Goal: Information Seeking & Learning: Learn about a topic

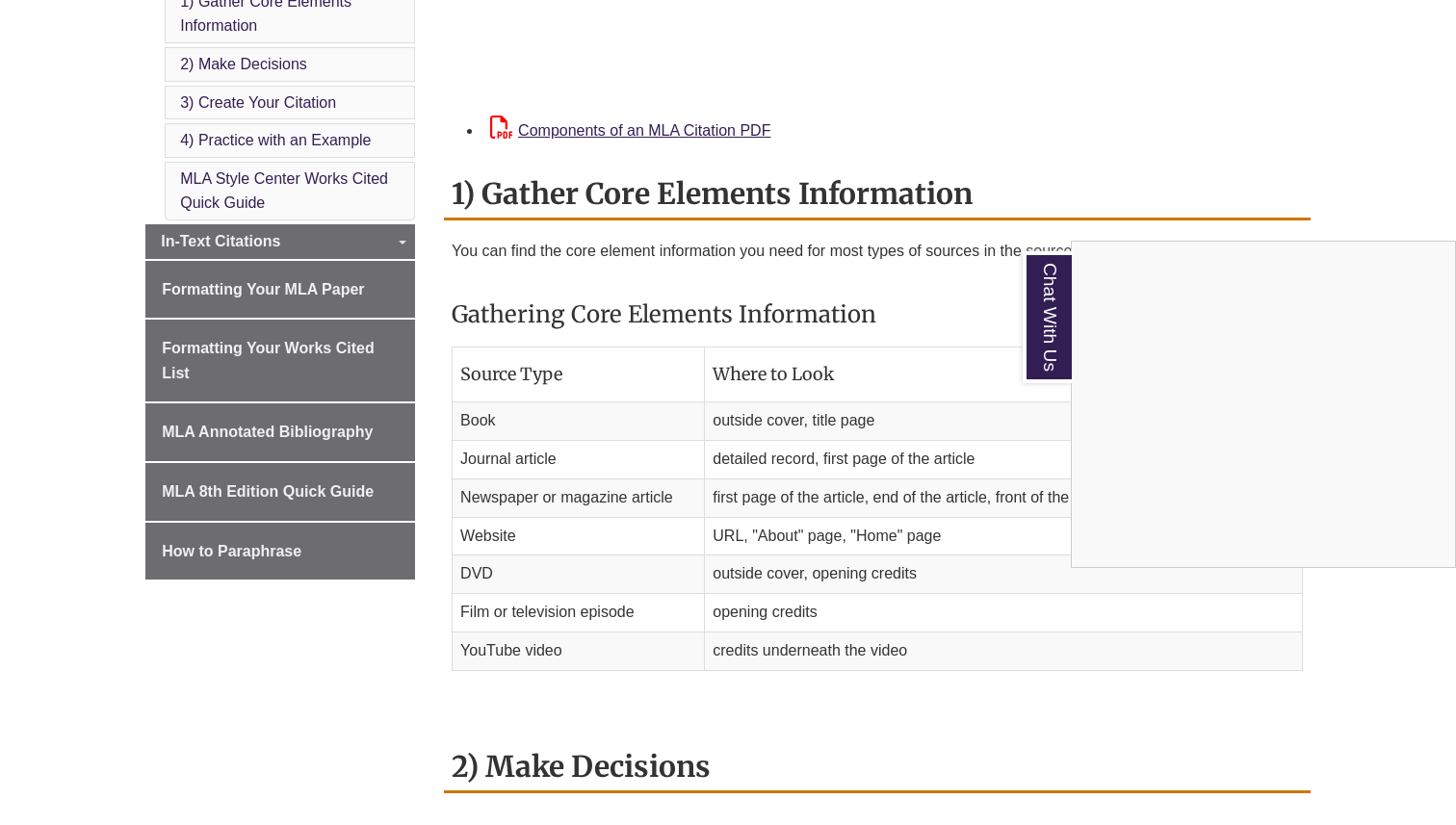
scroll to position [904, 0]
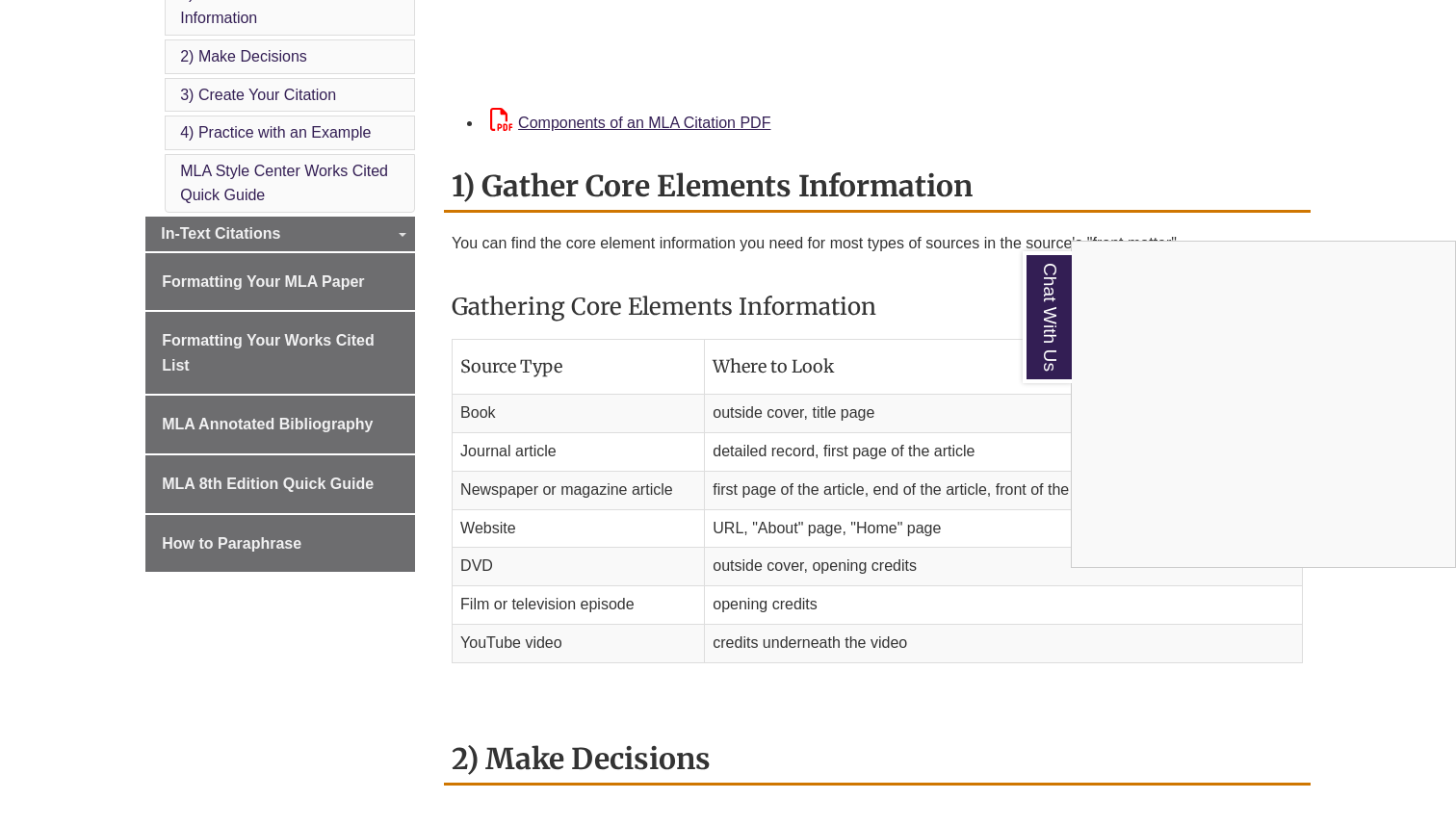
click at [308, 230] on div "Chat With Us" at bounding box center [728, 412] width 1456 height 825
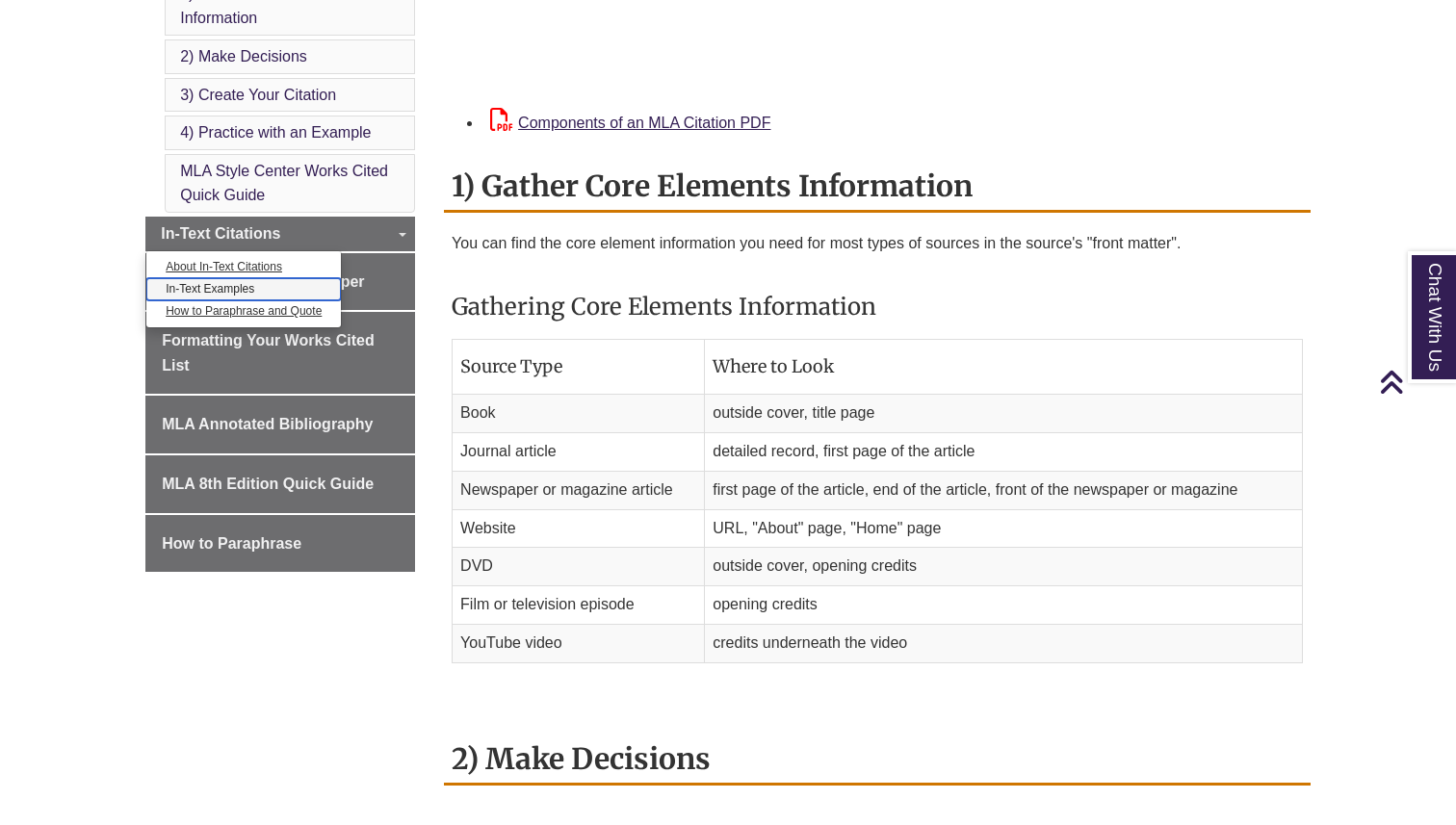
click at [243, 290] on link "In-Text Examples" at bounding box center [244, 290] width 195 height 22
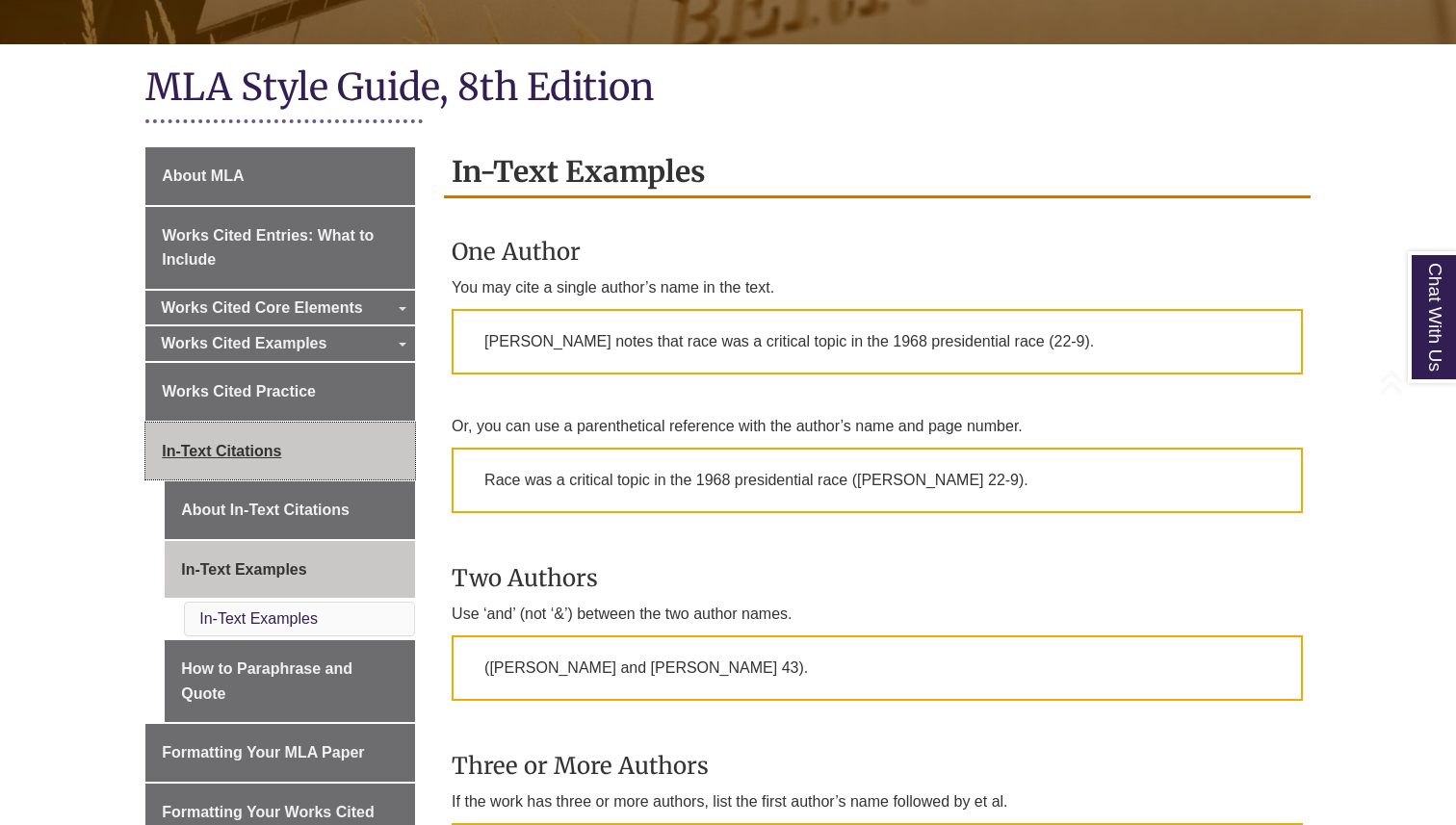
scroll to position [508, 0]
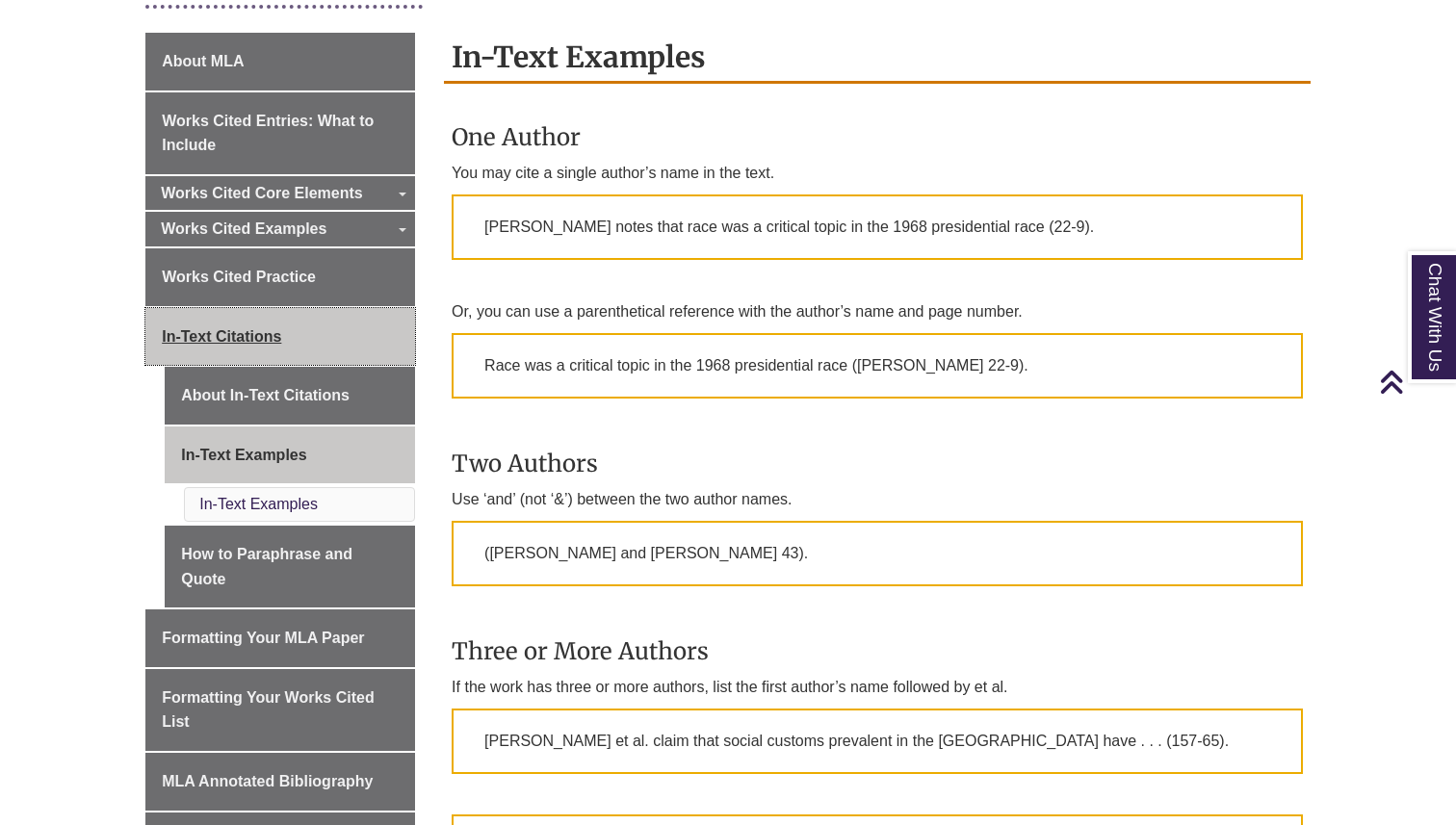
click at [273, 341] on span "In-Text Citations" at bounding box center [222, 337] width 120 height 16
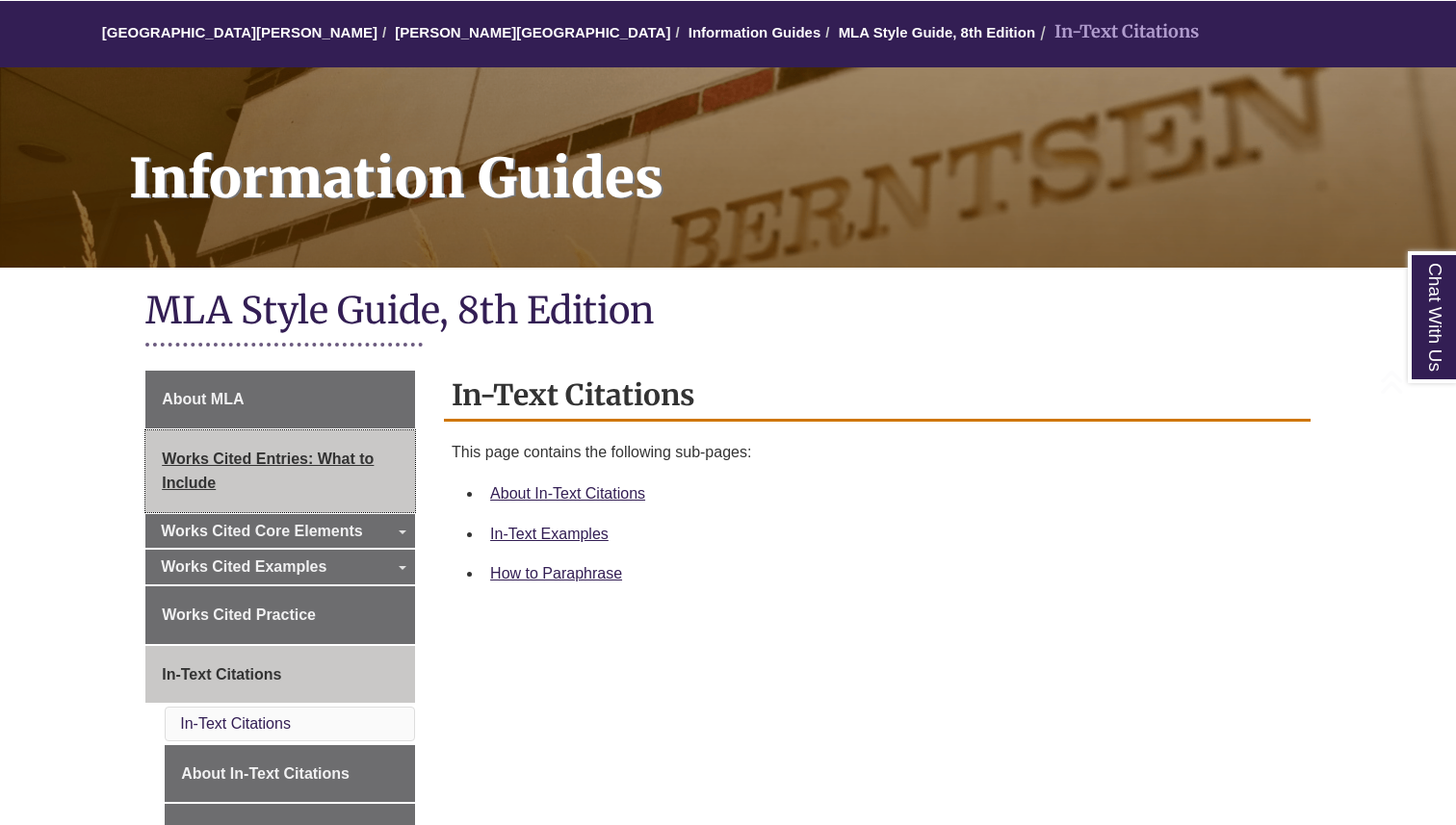
scroll to position [389, 0]
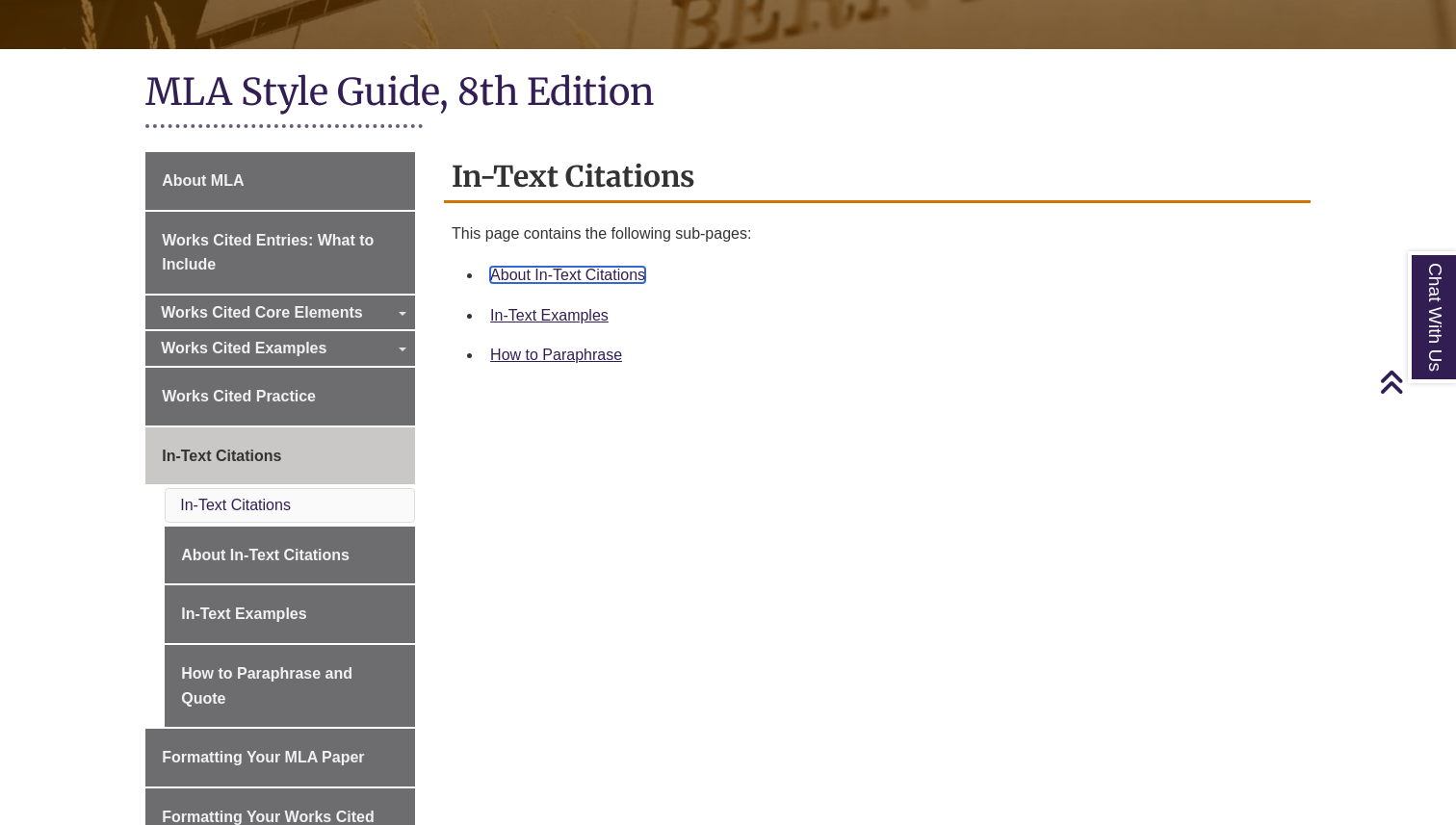
click at [575, 271] on link "About In-Text Citations" at bounding box center [568, 275] width 155 height 16
